Goal: Check status

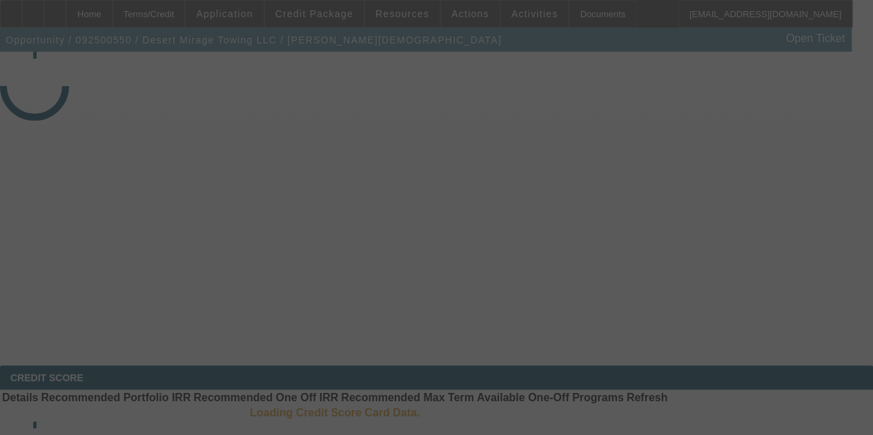
select select "4"
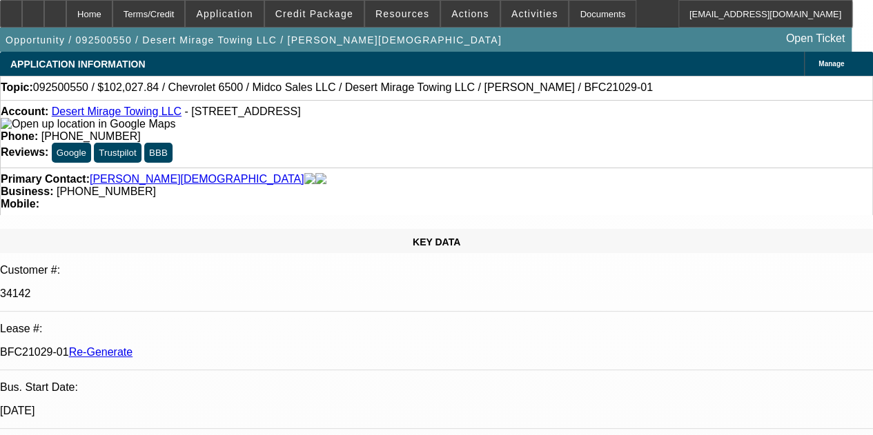
select select "0"
select select "3"
select select "0.1"
select select "4"
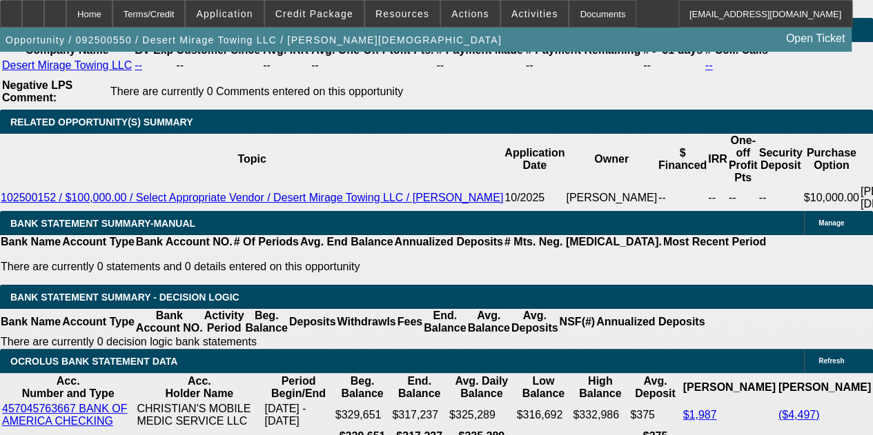
scroll to position [2648, 0]
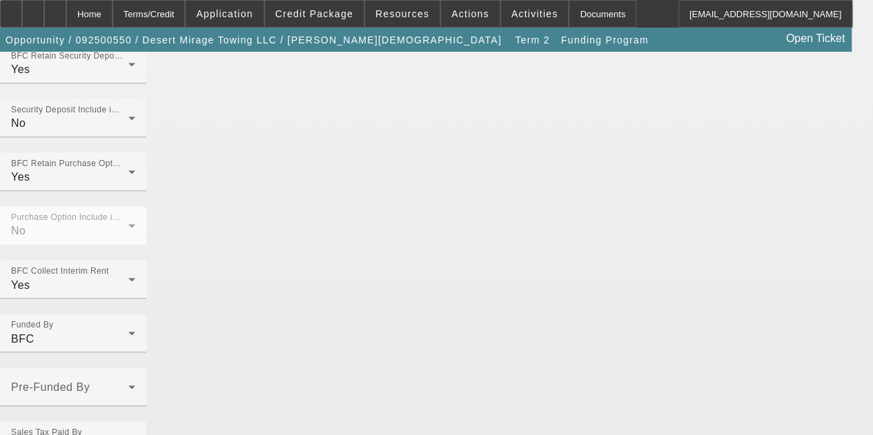
scroll to position [1035, 0]
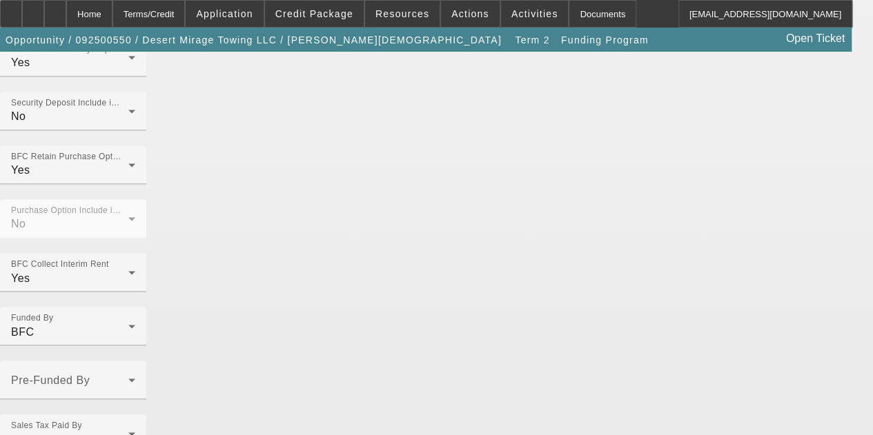
click at [112, 10] on div "Home" at bounding box center [89, 14] width 46 height 28
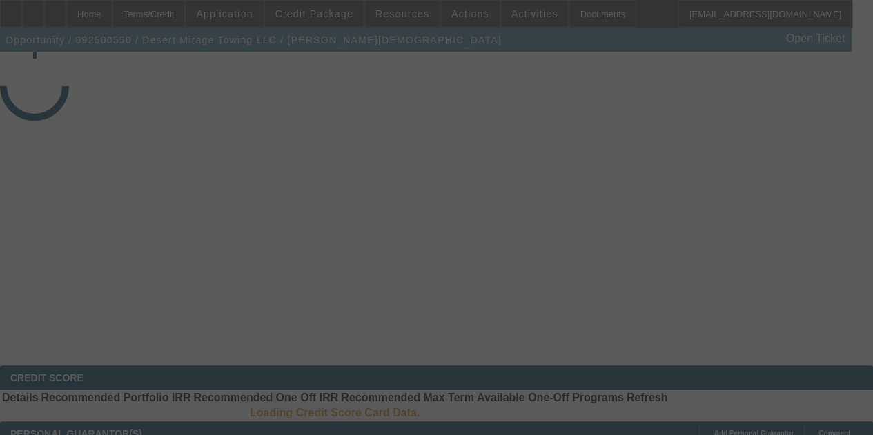
select select "4"
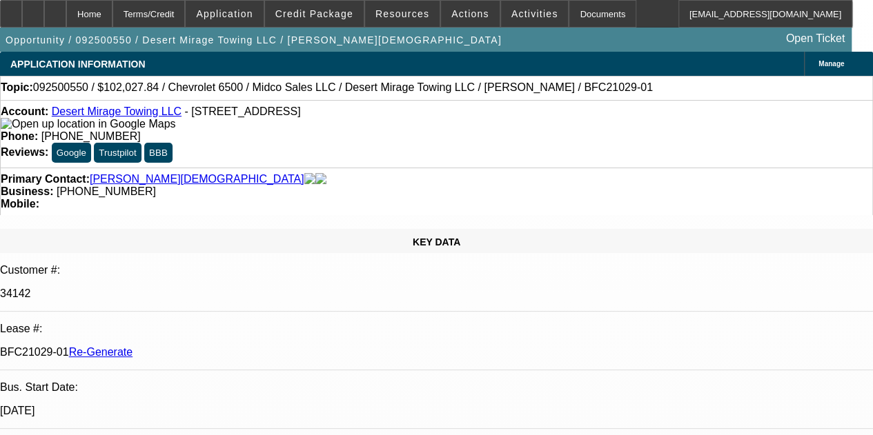
select select "0"
select select "3"
select select "0.1"
select select "4"
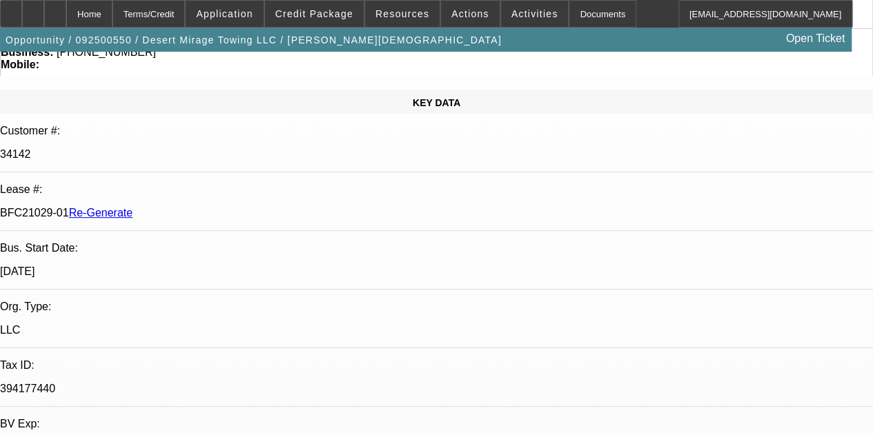
scroll to position [166, 0]
